Goal: Find specific page/section: Find specific page/section

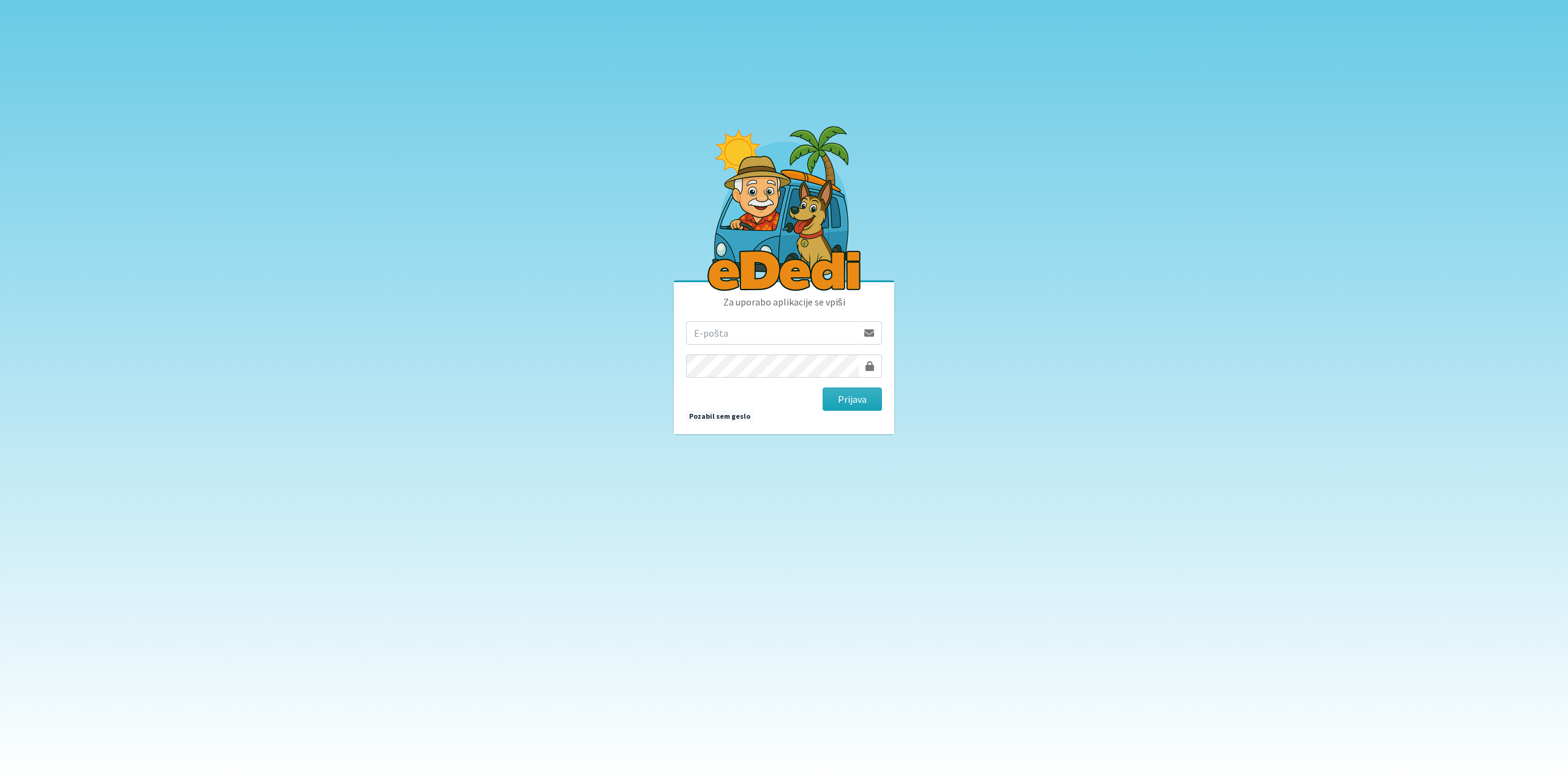
click at [790, 337] on input "email" at bounding box center [772, 333] width 171 height 23
type input "[EMAIL_ADDRESS][DOMAIN_NAME]"
click at [857, 398] on button "Prijava" at bounding box center [852, 399] width 60 height 23
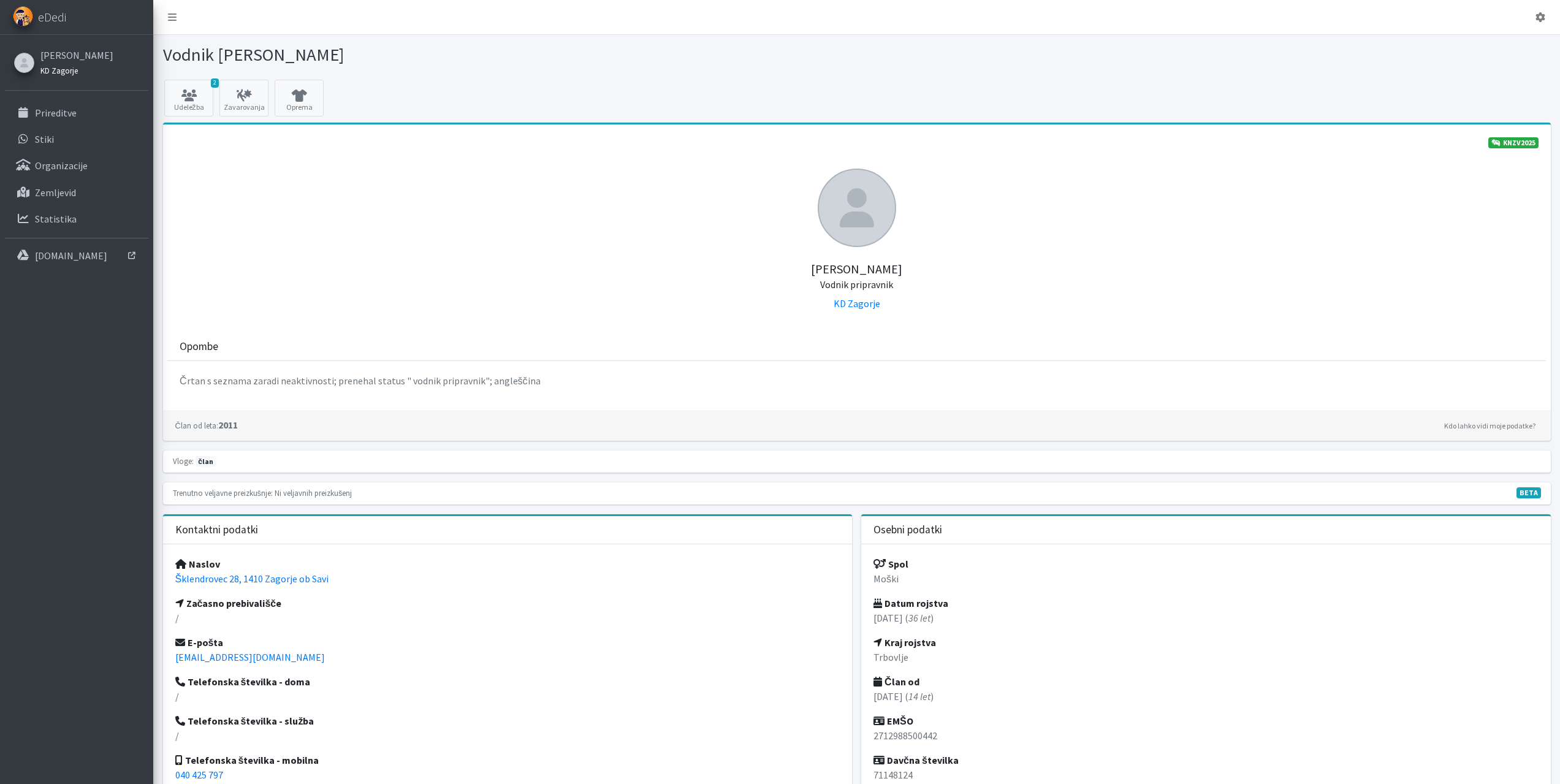
click at [59, 73] on small "KD Zagorje" at bounding box center [59, 71] width 38 height 10
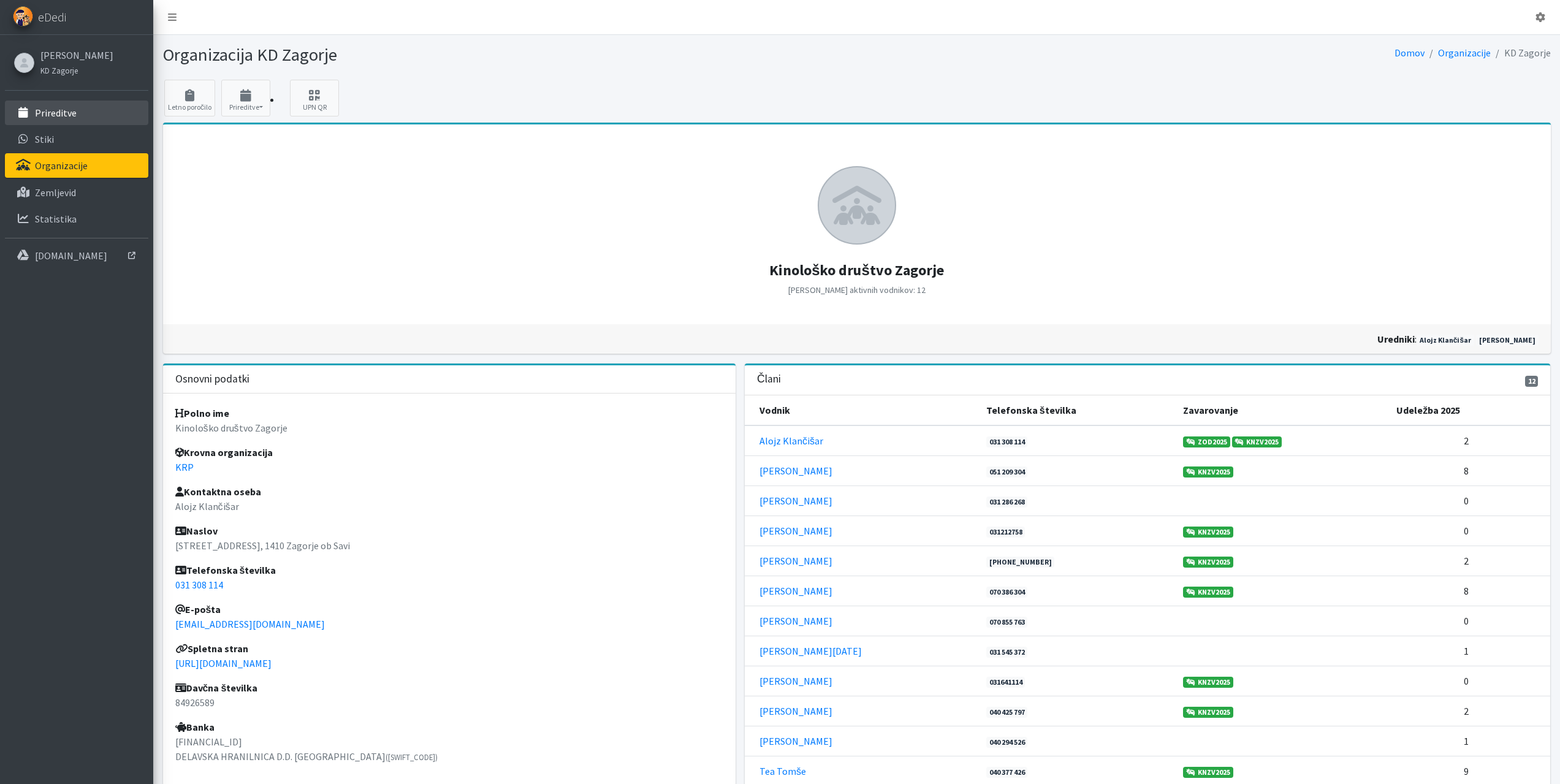
click at [56, 116] on p "Prireditve" at bounding box center [56, 113] width 42 height 12
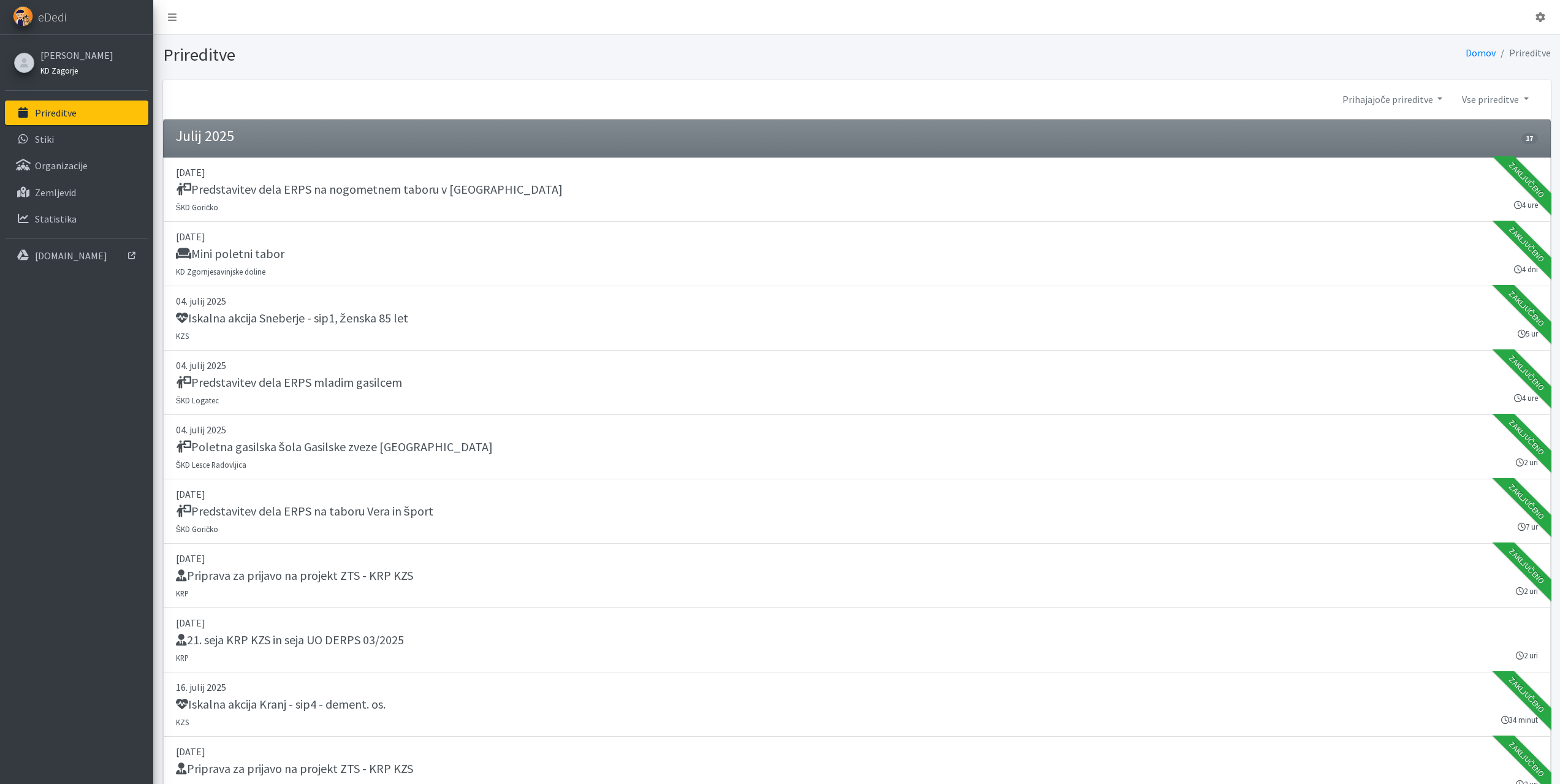
click at [51, 69] on small "KD Zagorje" at bounding box center [59, 71] width 38 height 10
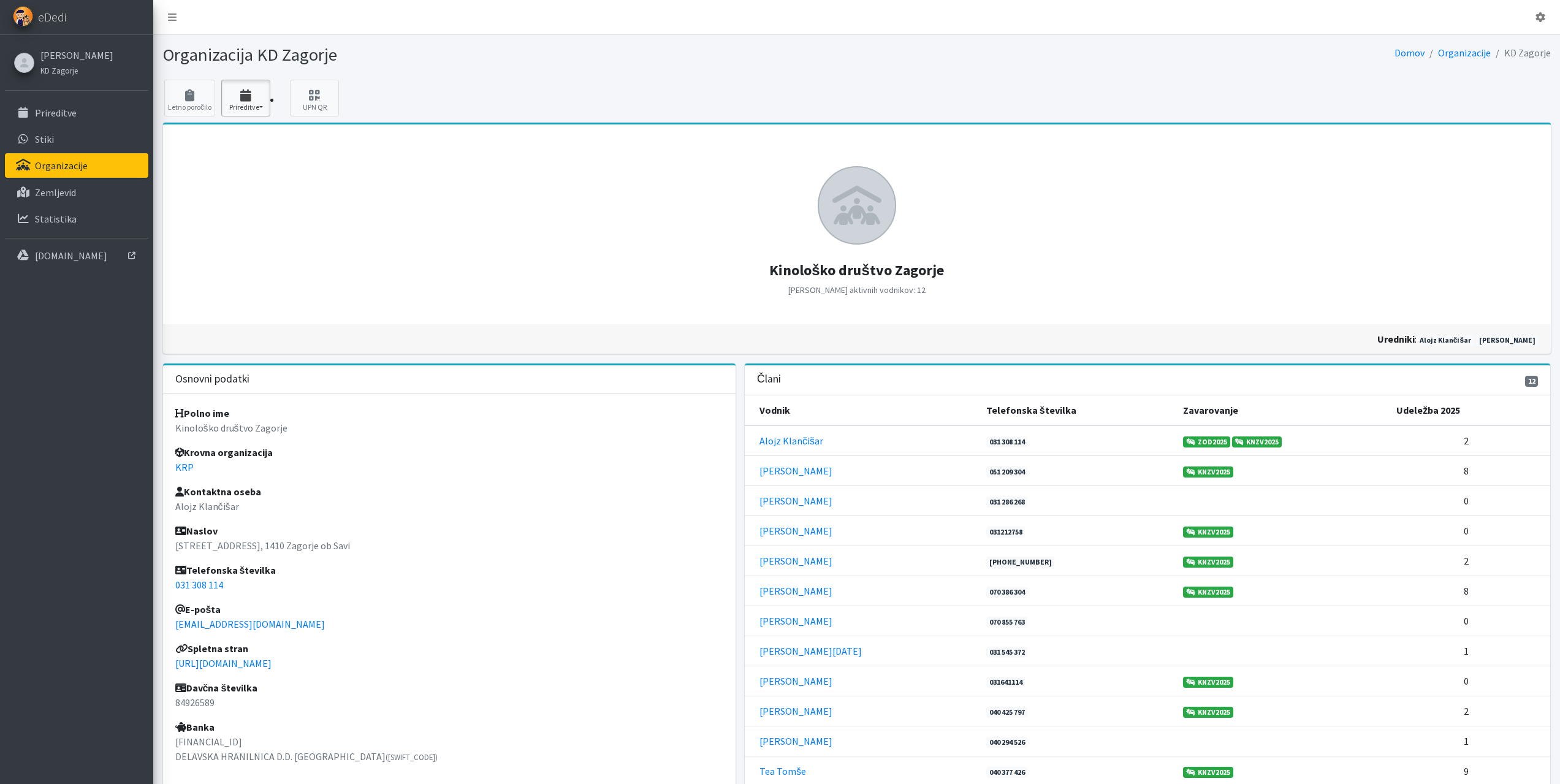
click at [244, 92] on icon "button" at bounding box center [245, 96] width 42 height 12
click at [243, 133] on link "2025 3" at bounding box center [270, 133] width 97 height 20
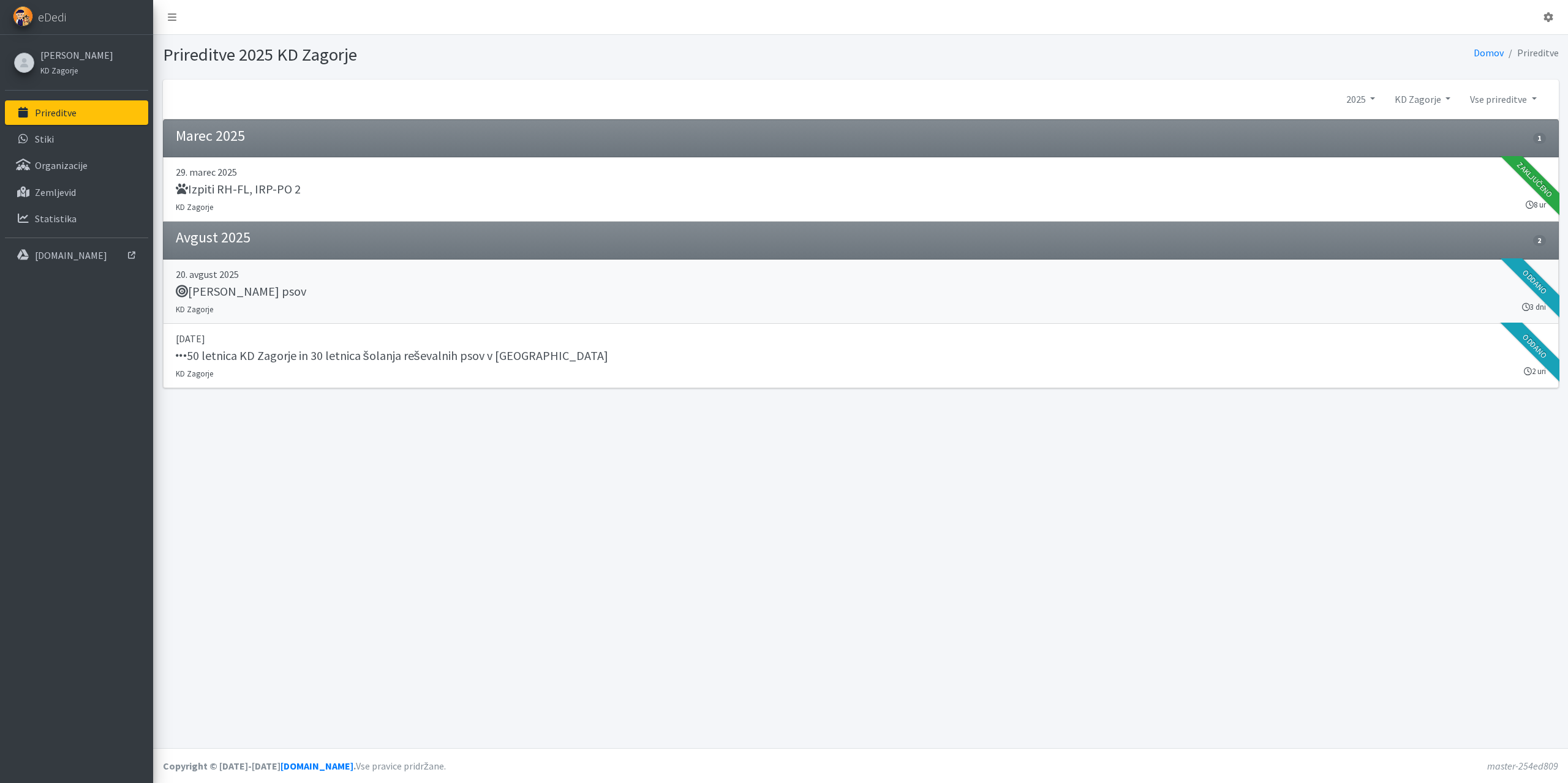
click at [229, 294] on h5 "Tabor reševalnih psov" at bounding box center [241, 291] width 131 height 14
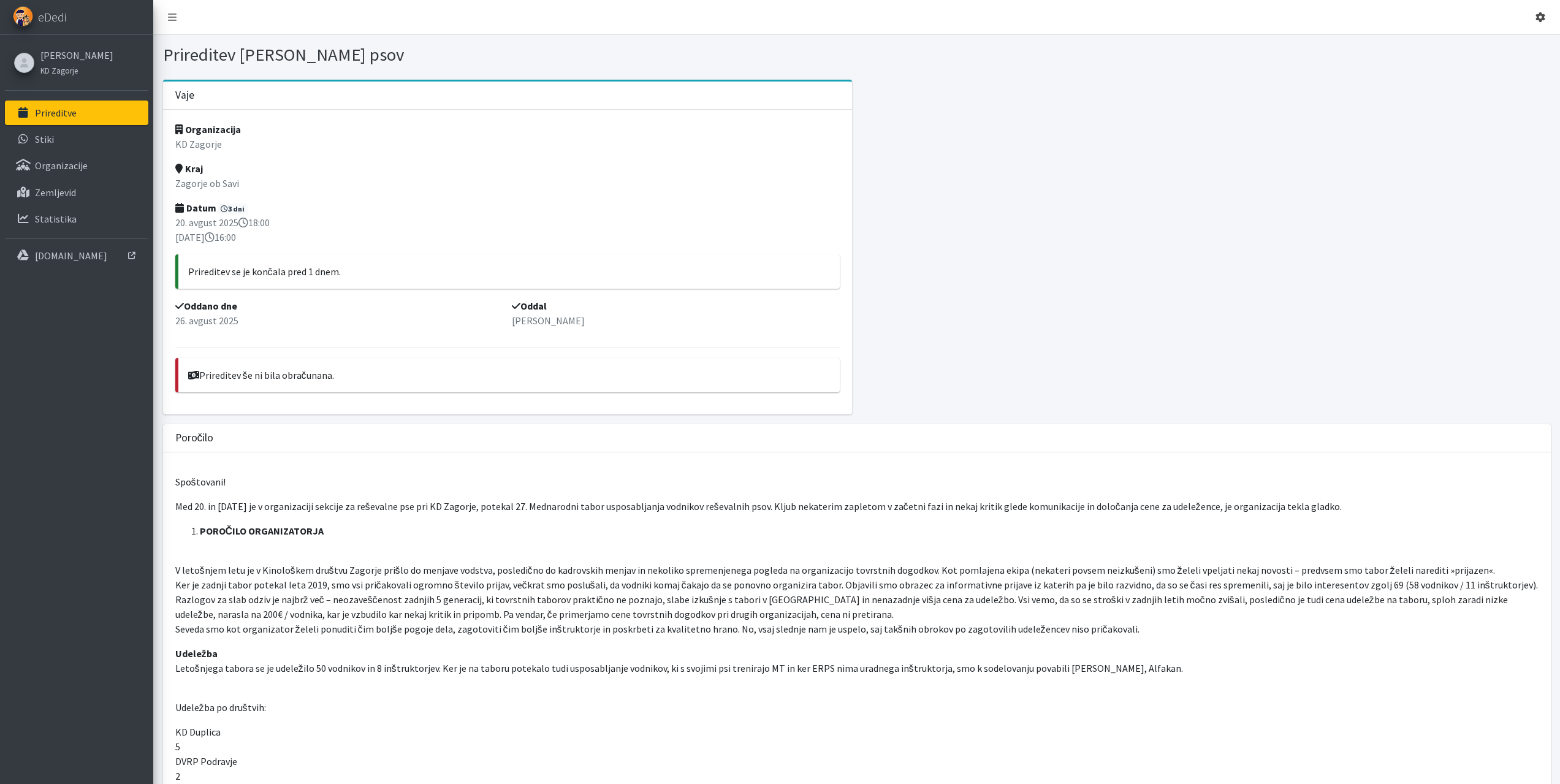
click at [1533, 16] on link at bounding box center [1540, 17] width 29 height 25
click at [1509, 47] on link "Odjavi se" at bounding box center [1506, 46] width 97 height 20
